Goal: Find specific page/section: Find specific page/section

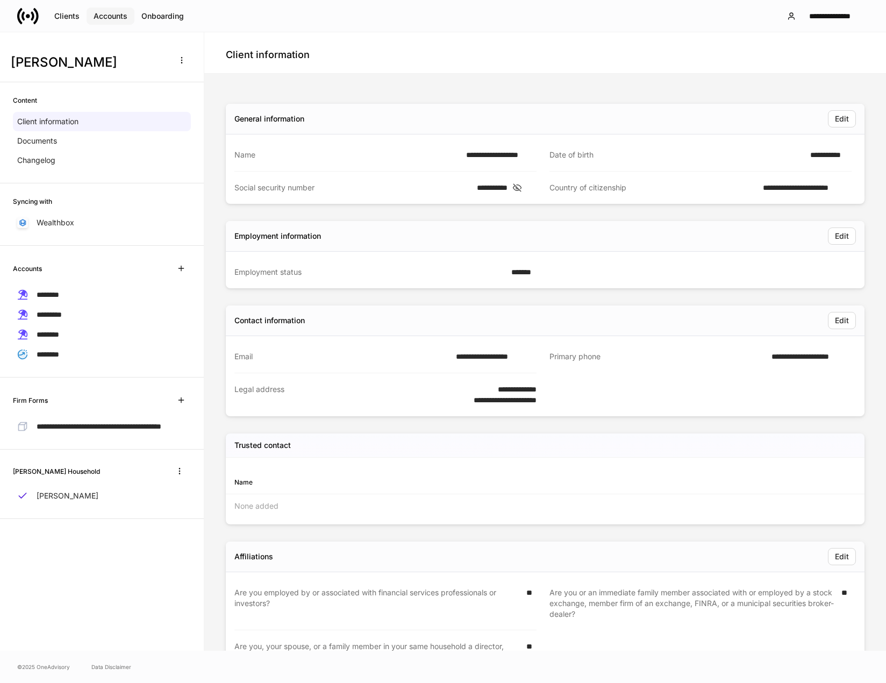
click at [103, 19] on div "Accounts" at bounding box center [111, 16] width 34 height 8
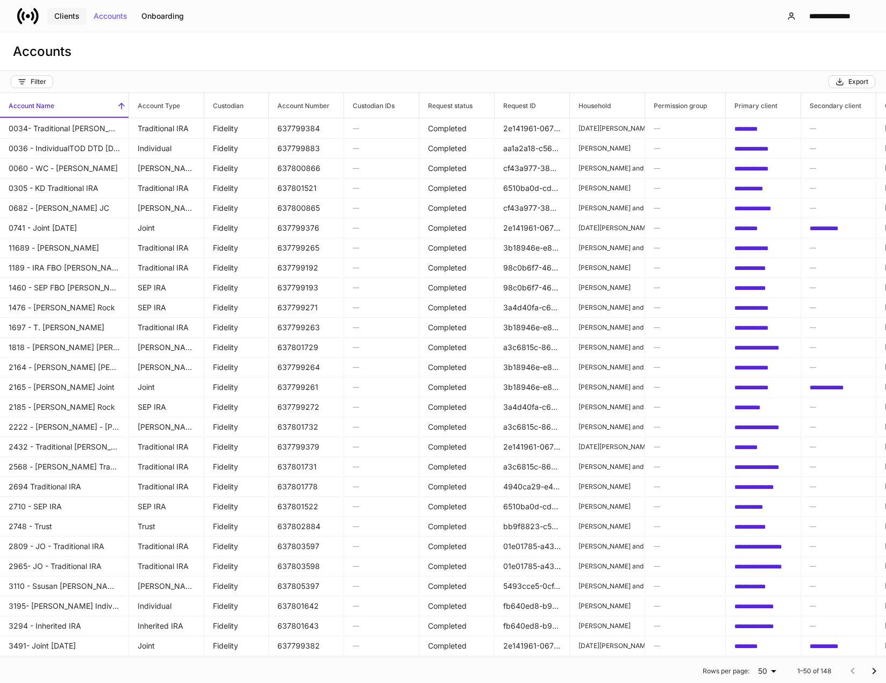
click at [54, 16] on button "Clients" at bounding box center [66, 16] width 39 height 17
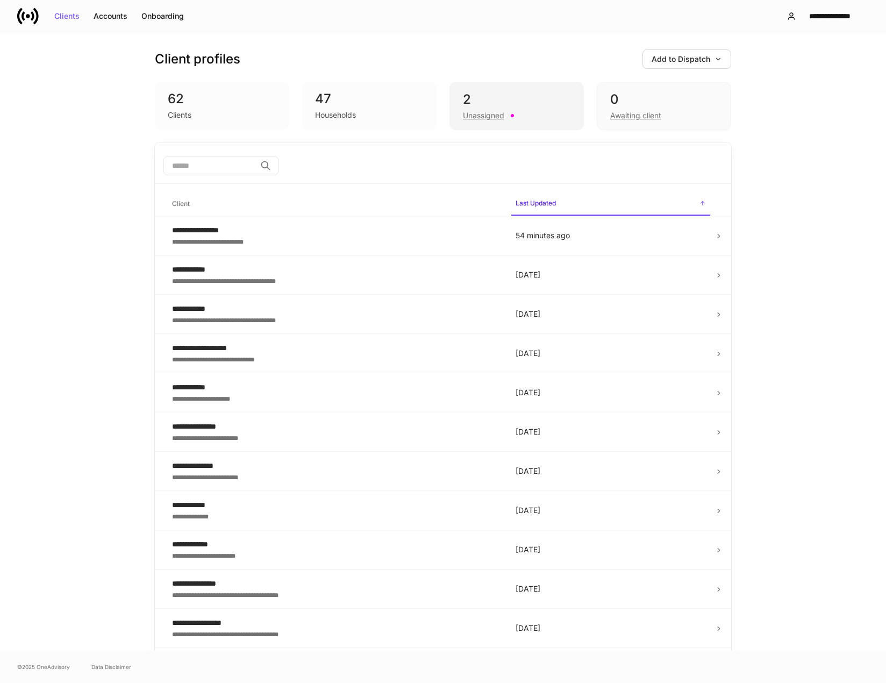
click at [483, 111] on div "Unassigned" at bounding box center [517, 114] width 108 height 13
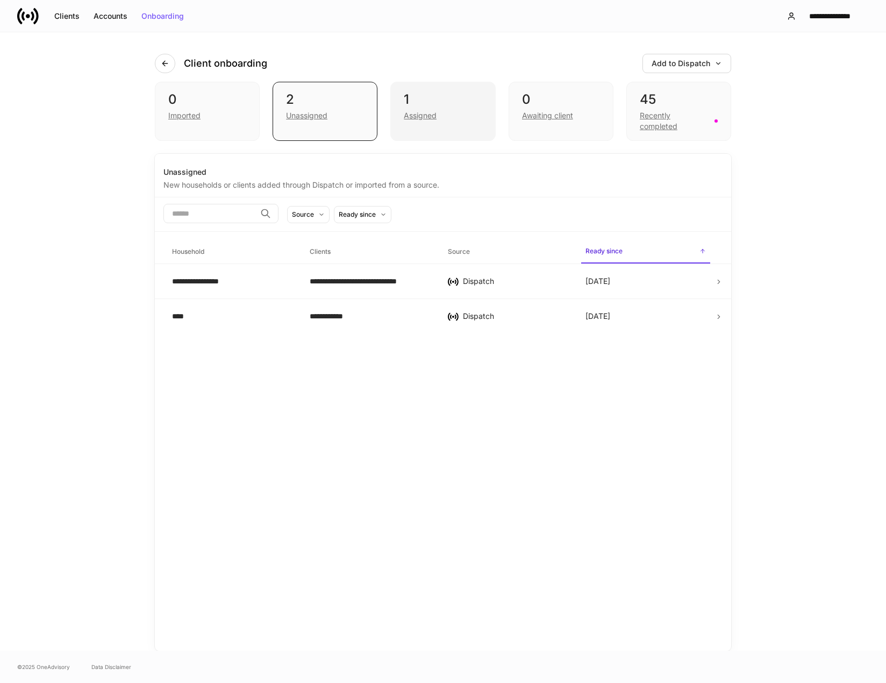
click at [430, 114] on div "Assigned" at bounding box center [420, 115] width 33 height 11
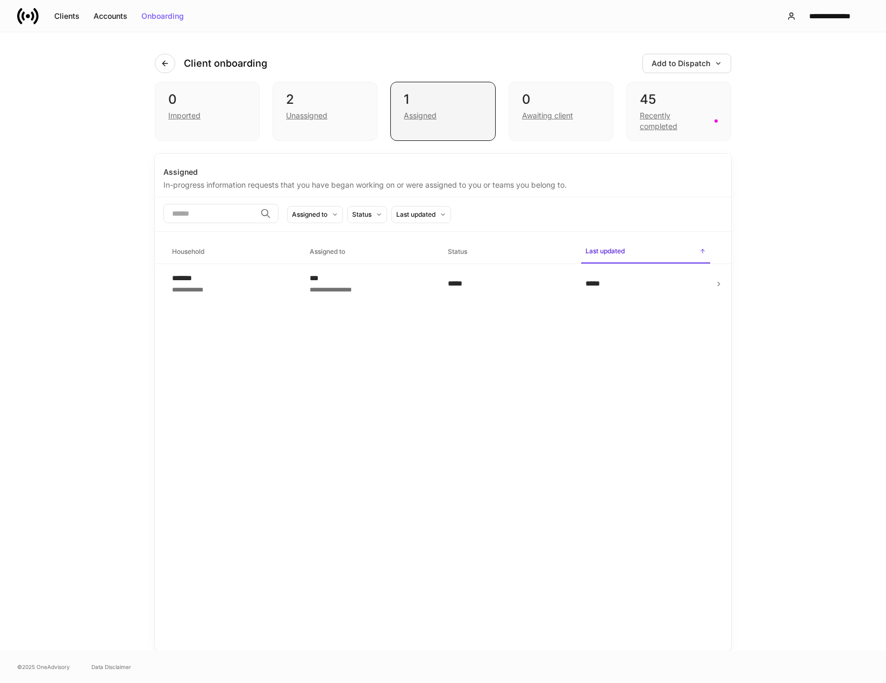
click at [430, 115] on div "Assigned" at bounding box center [420, 115] width 33 height 11
